Goal: Navigation & Orientation: Find specific page/section

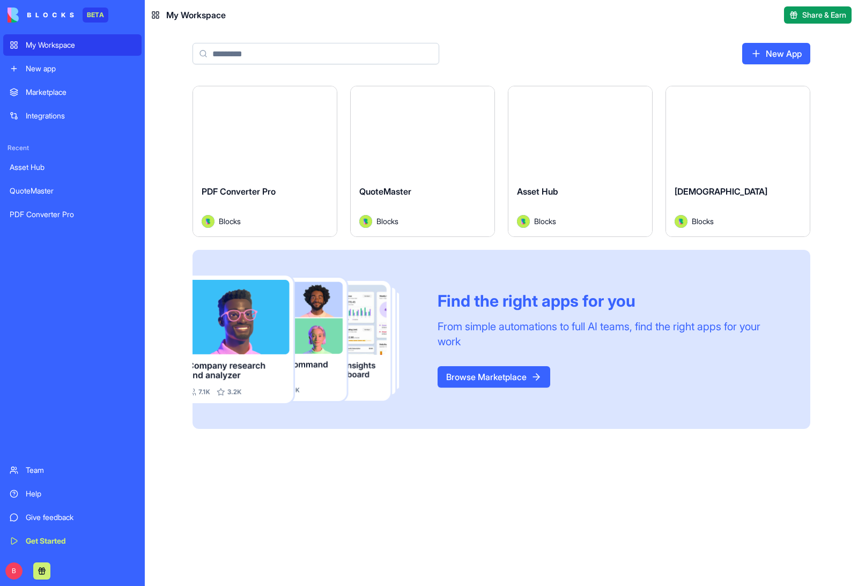
click at [711, 190] on span "[DEMOGRAPHIC_DATA]" at bounding box center [720, 191] width 93 height 11
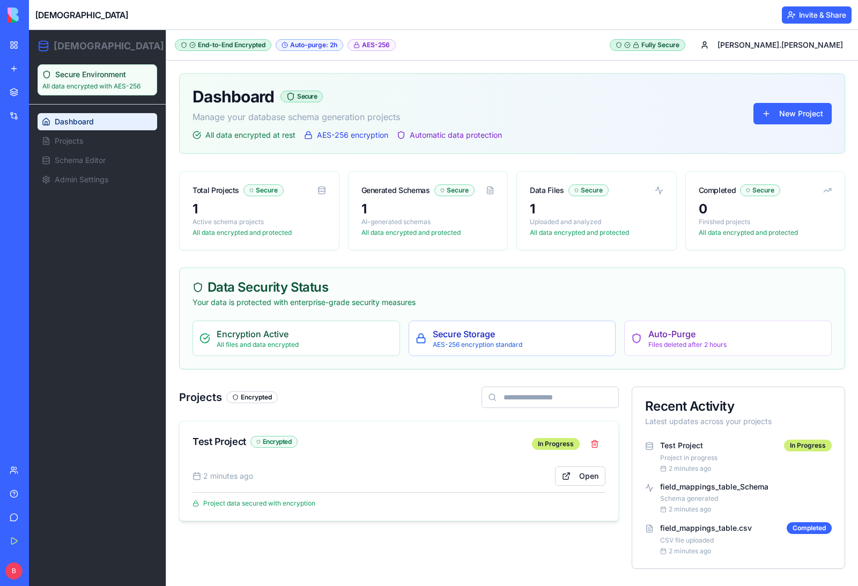
click at [224, 443] on div "Test Project Encrypted" at bounding box center [244, 441] width 105 height 15
click at [575, 482] on link "Open" at bounding box center [580, 475] width 50 height 19
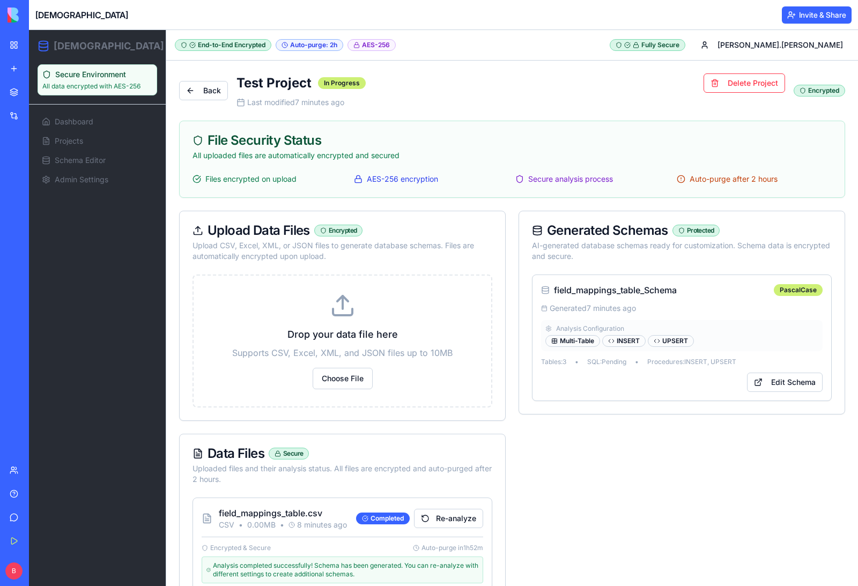
click at [13, 15] on img at bounding box center [41, 15] width 66 height 15
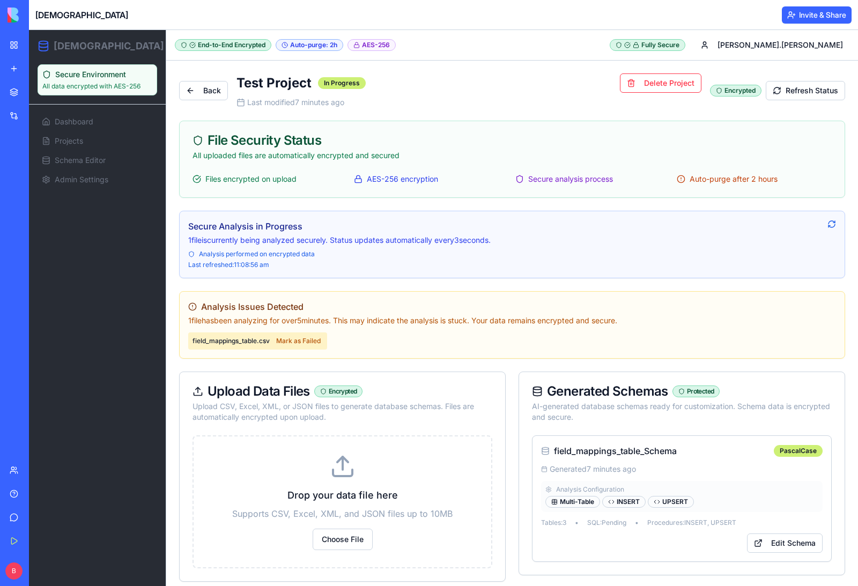
click at [20, 46] on link "My Workspace" at bounding box center [24, 44] width 43 height 21
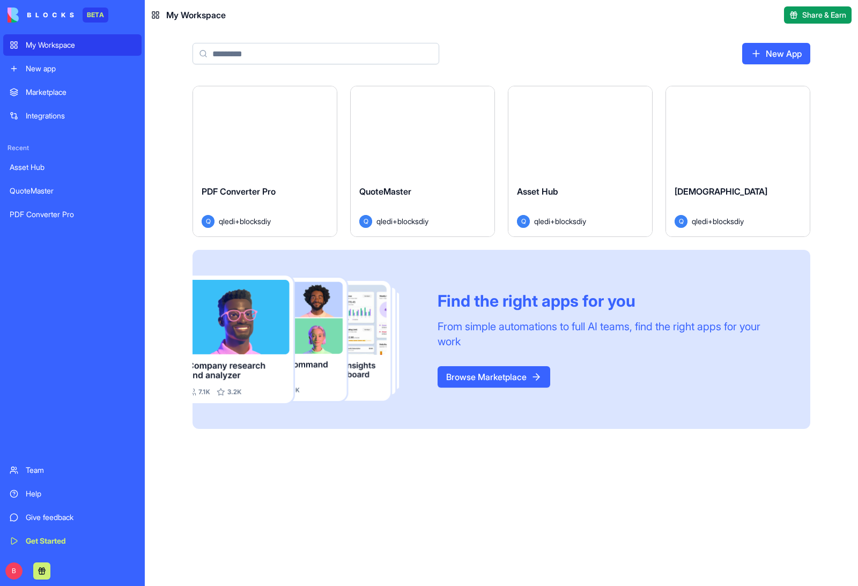
click at [80, 39] on link "My Workspace" at bounding box center [72, 44] width 138 height 21
click at [551, 176] on div "Asset Hub Q qledi+blocksdiy" at bounding box center [580, 206] width 144 height 60
